Goal: Check status: Check status

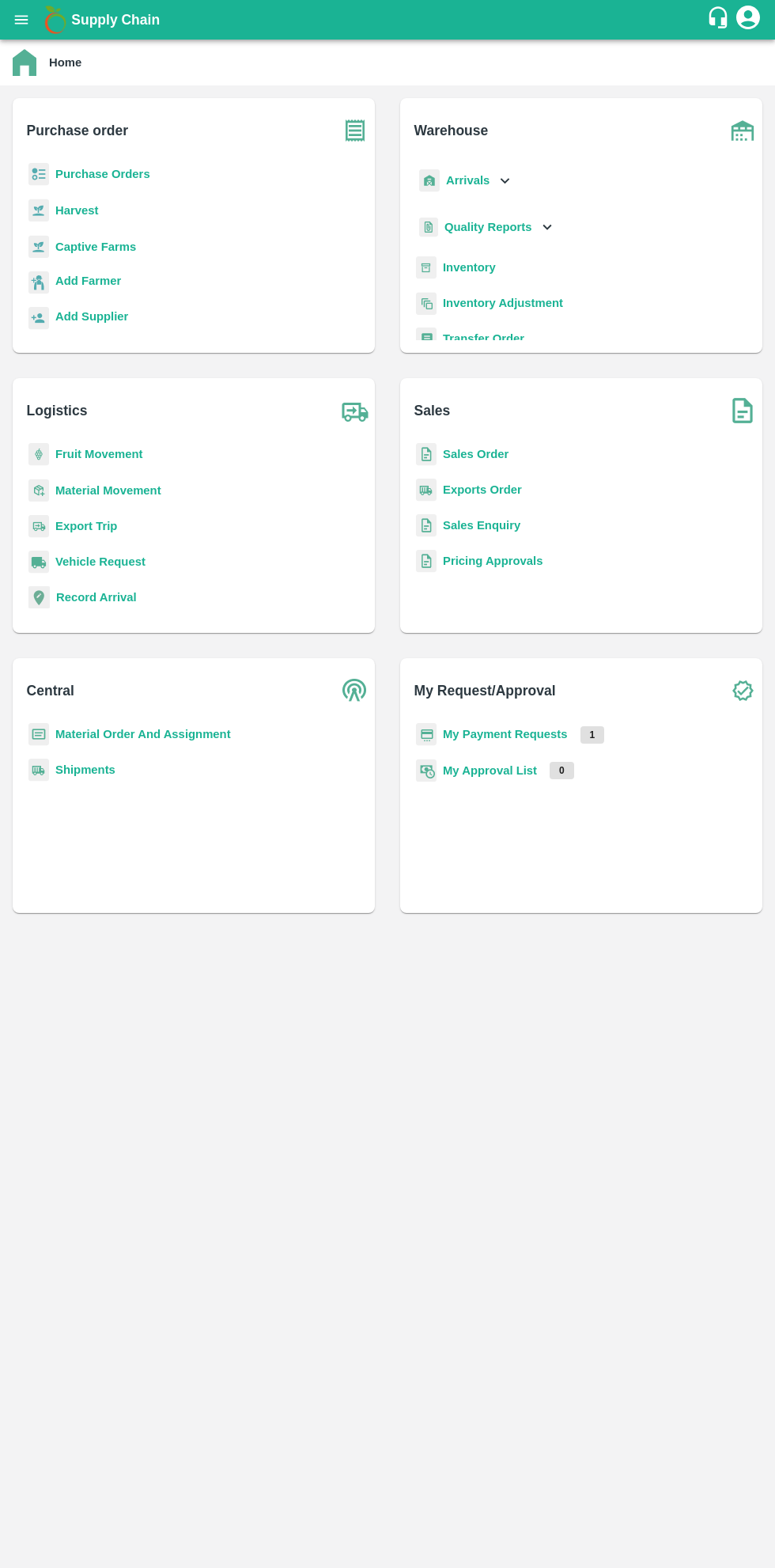
click at [483, 735] on b "My Payment Requests" at bounding box center [505, 735] width 125 height 13
click at [523, 735] on b "My Payment Requests" at bounding box center [505, 735] width 125 height 13
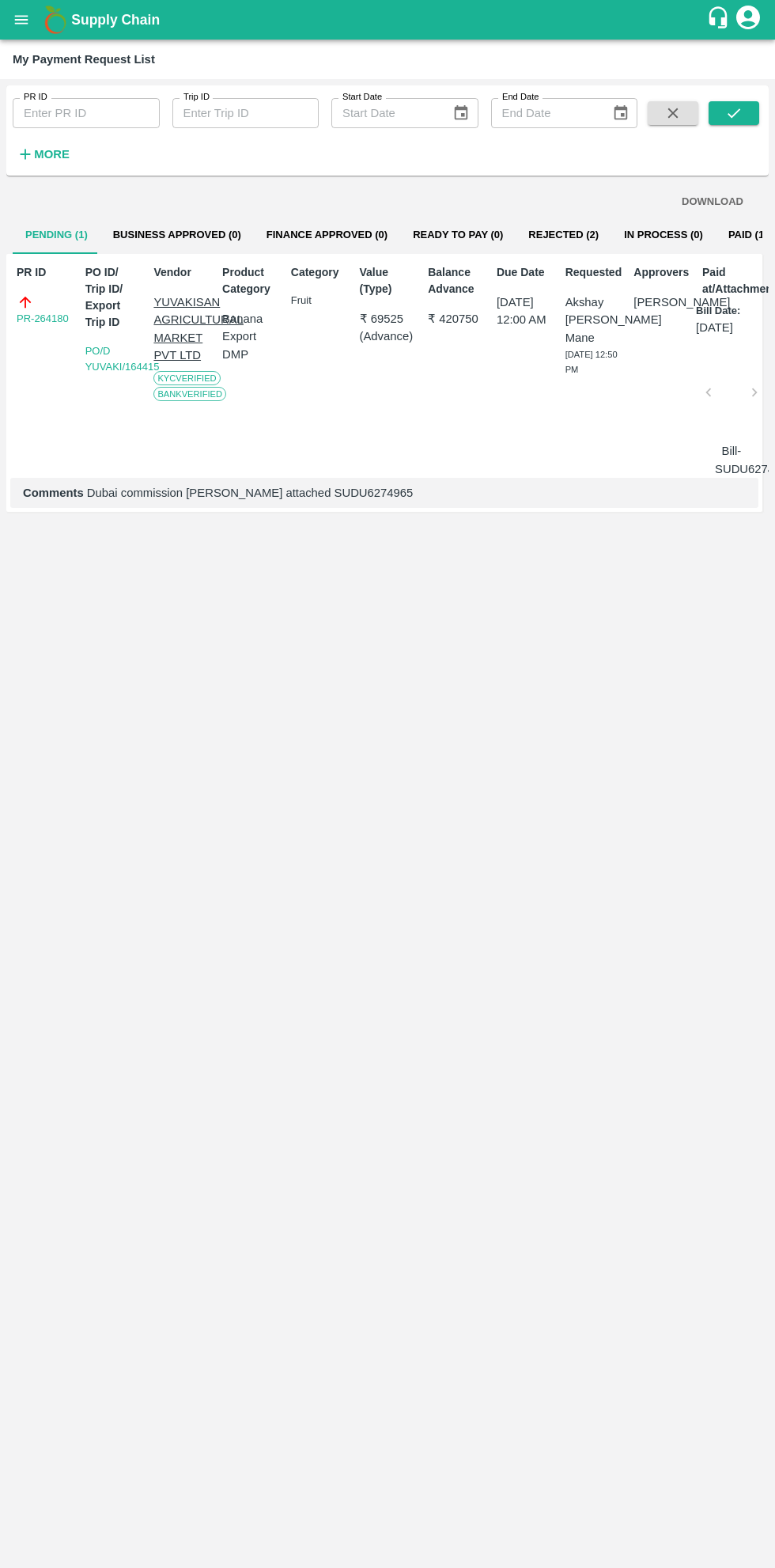
click at [719, 234] on button "Paid (182)" at bounding box center [753, 235] width 76 height 38
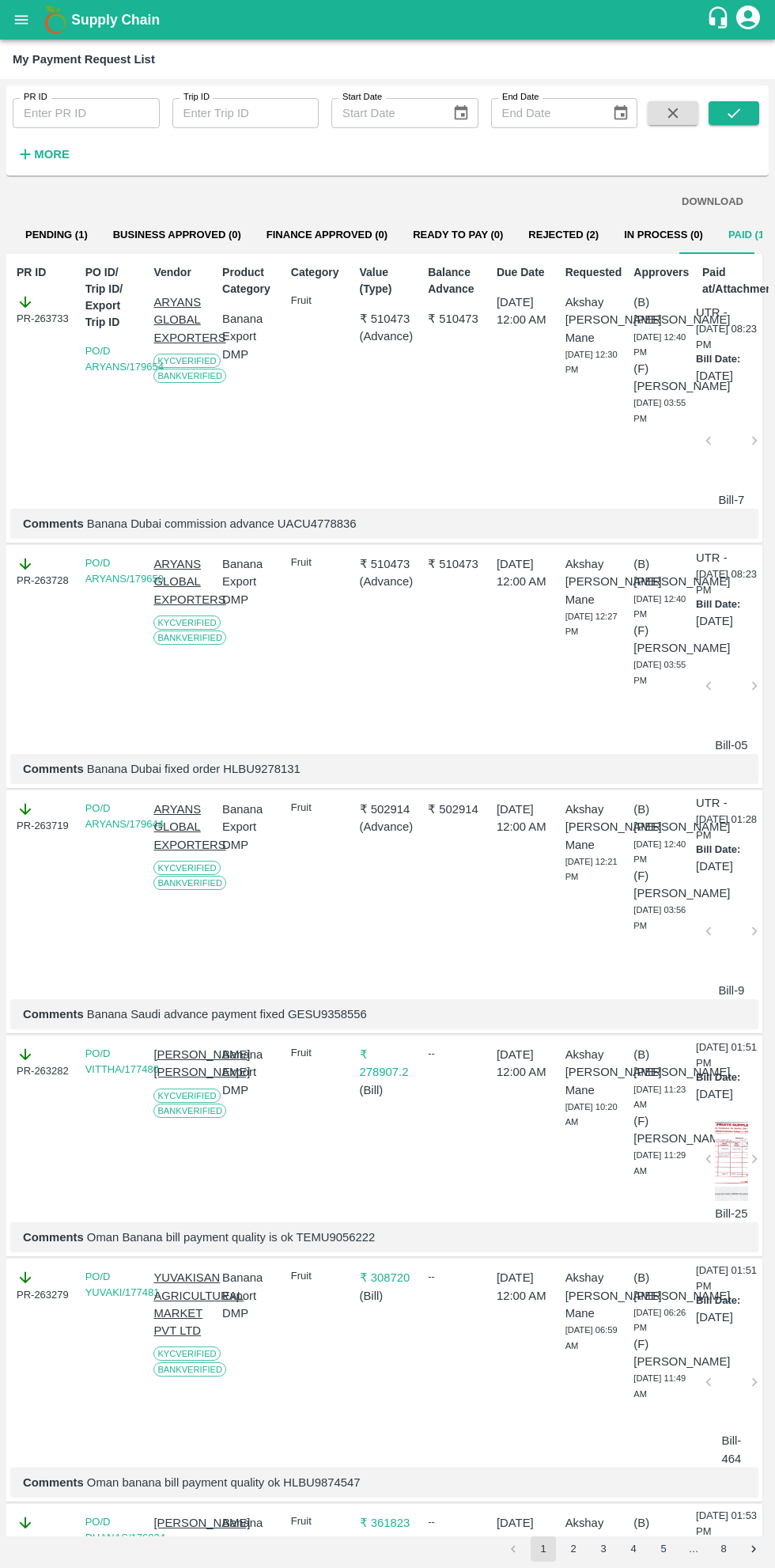
click at [532, 233] on button "Rejected (2)" at bounding box center [563, 235] width 95 height 38
click at [531, 234] on button "Rejected (2)" at bounding box center [563, 235] width 95 height 38
click at [645, 230] on button "In Process (0)" at bounding box center [664, 235] width 104 height 38
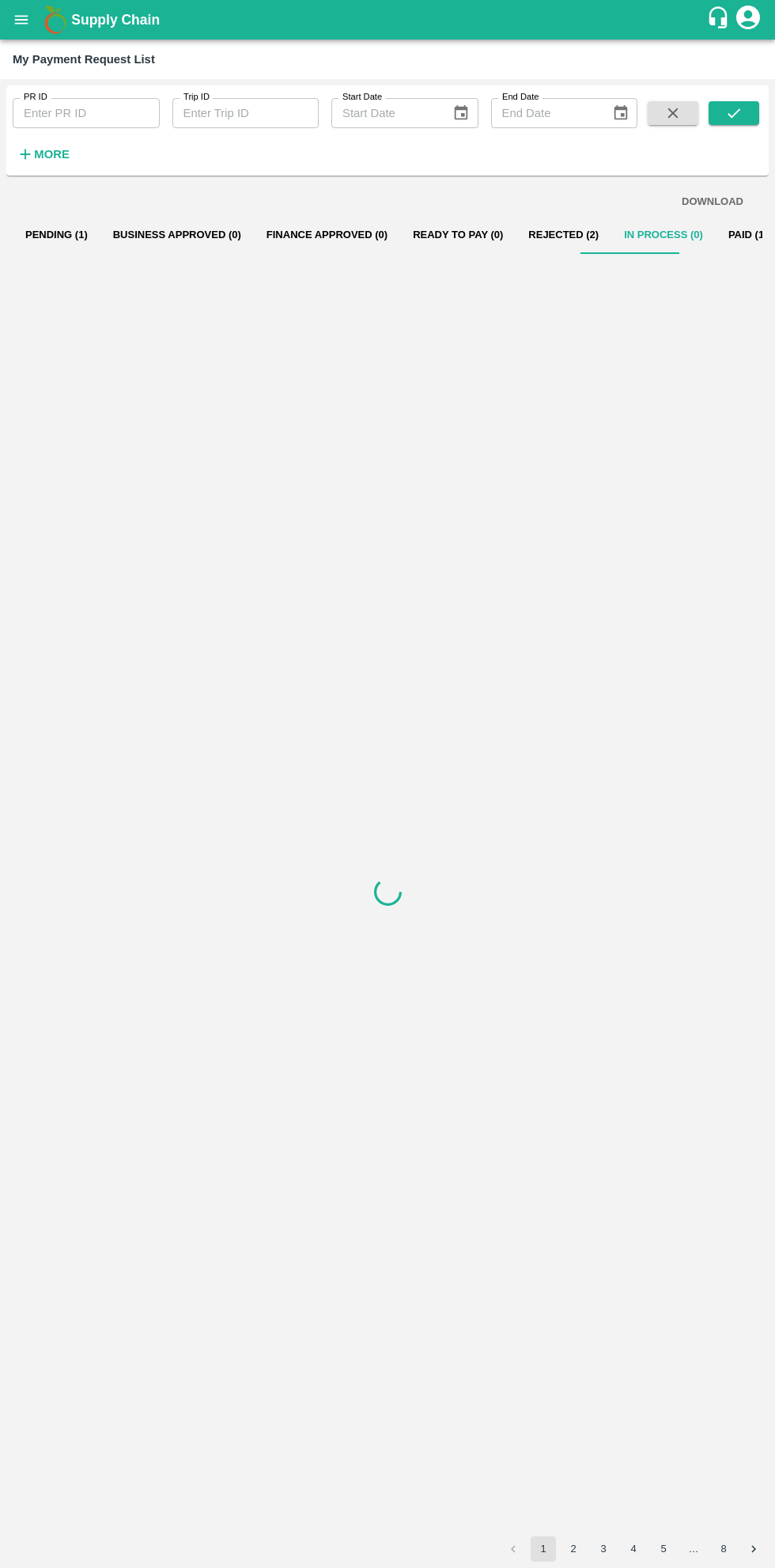
click at [549, 234] on button "Rejected (2)" at bounding box center [563, 235] width 95 height 38
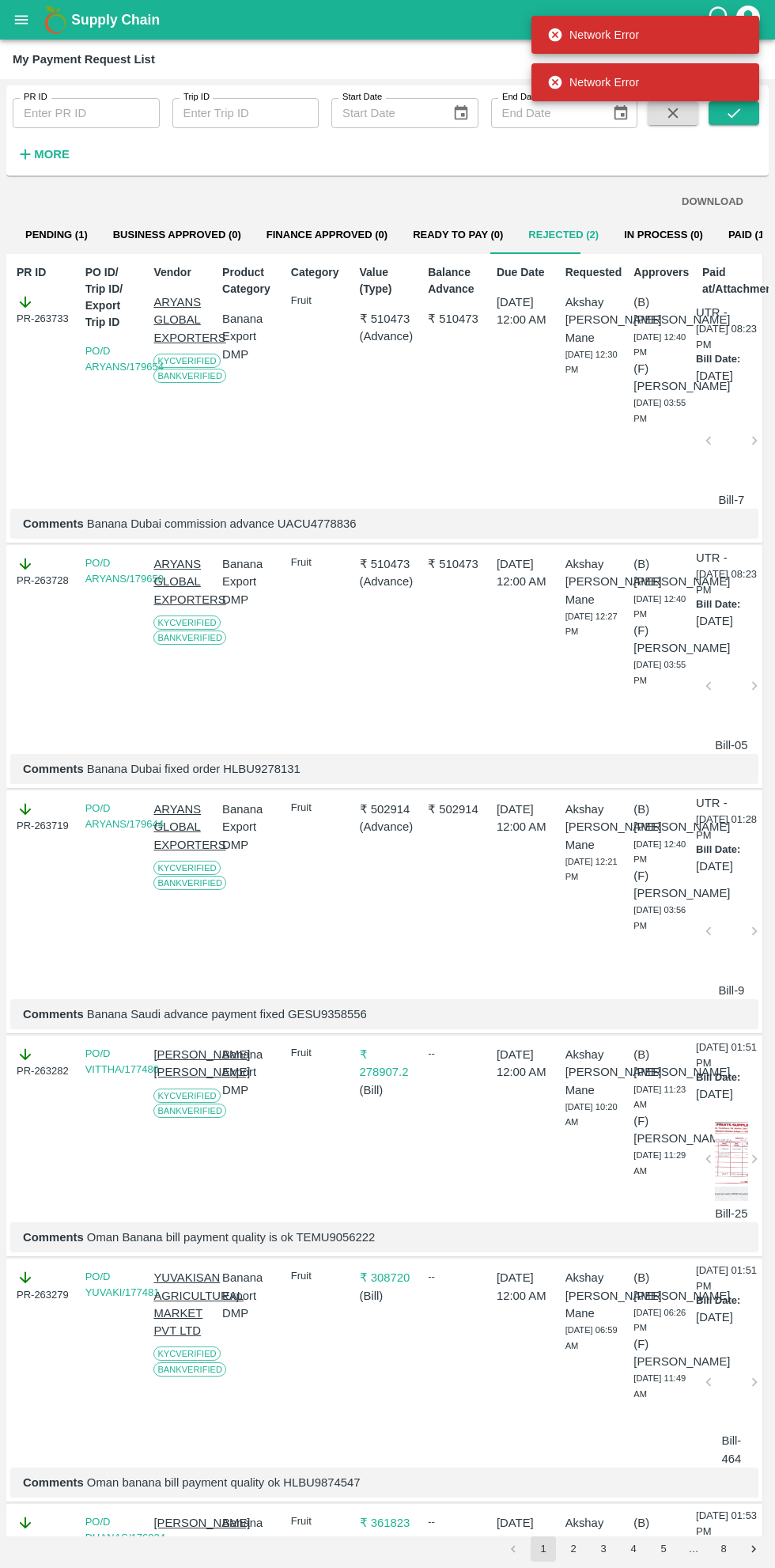
click at [62, 231] on button "Pending (1)" at bounding box center [56, 235] width 88 height 38
